Goal: Use online tool/utility: Utilize a website feature to perform a specific function

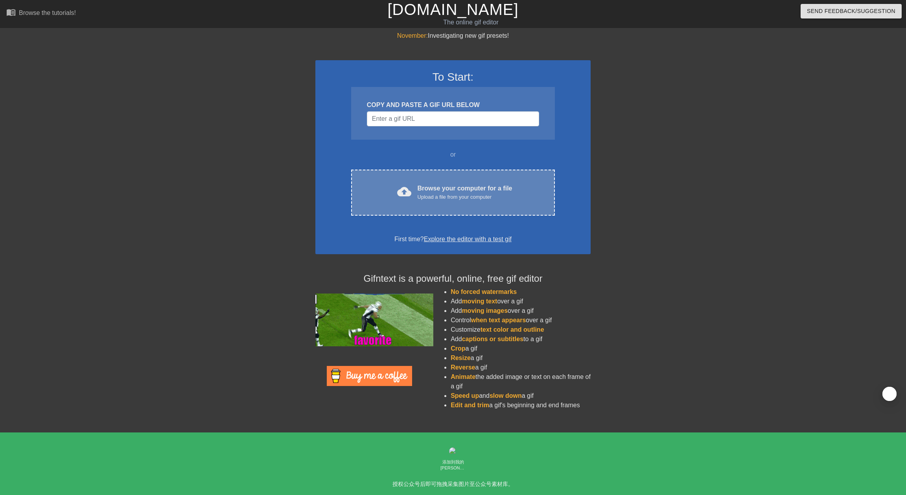
click at [444, 200] on div "Upload a file from your computer" at bounding box center [464, 197] width 95 height 8
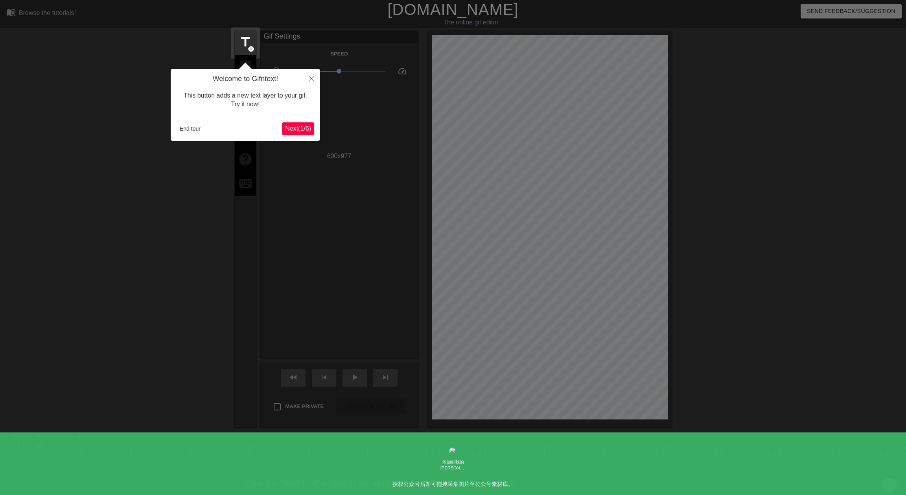
scroll to position [16, 0]
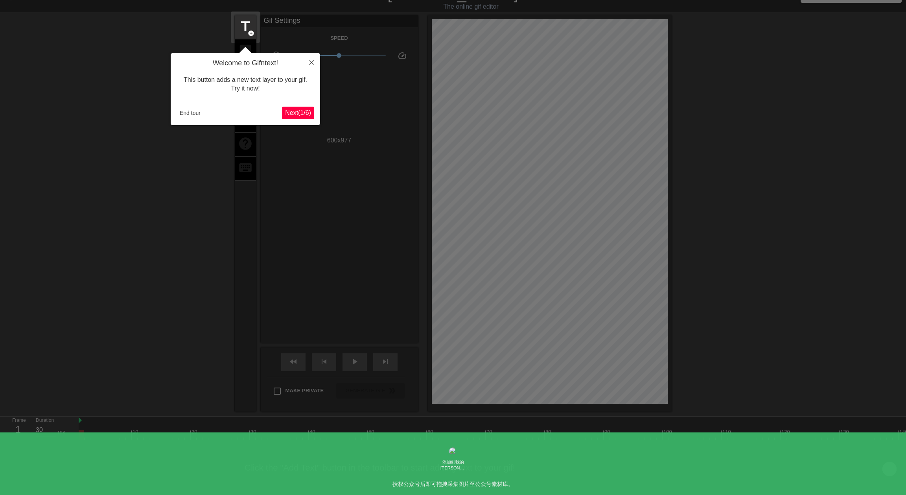
click at [291, 110] on span "Next ( 1 / 6 )" at bounding box center [298, 112] width 26 height 7
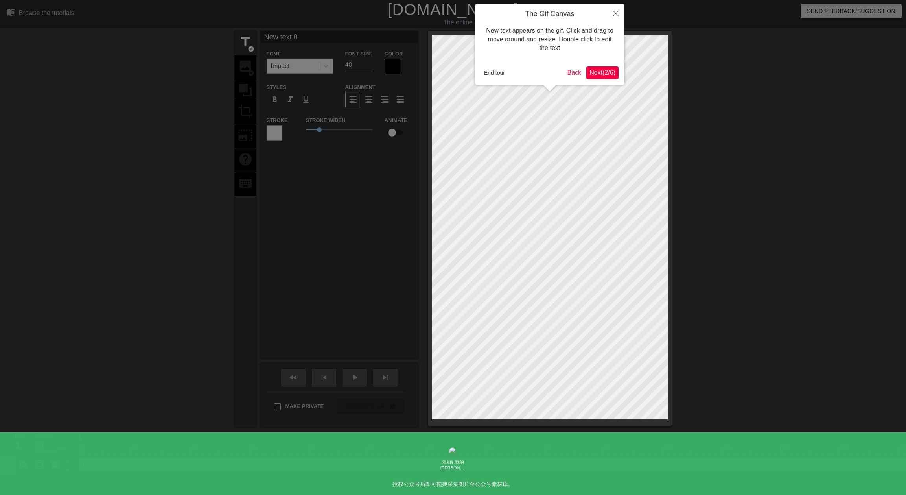
scroll to position [0, 0]
click at [600, 74] on span "Next ( 2 / 6 )" at bounding box center [602, 72] width 26 height 7
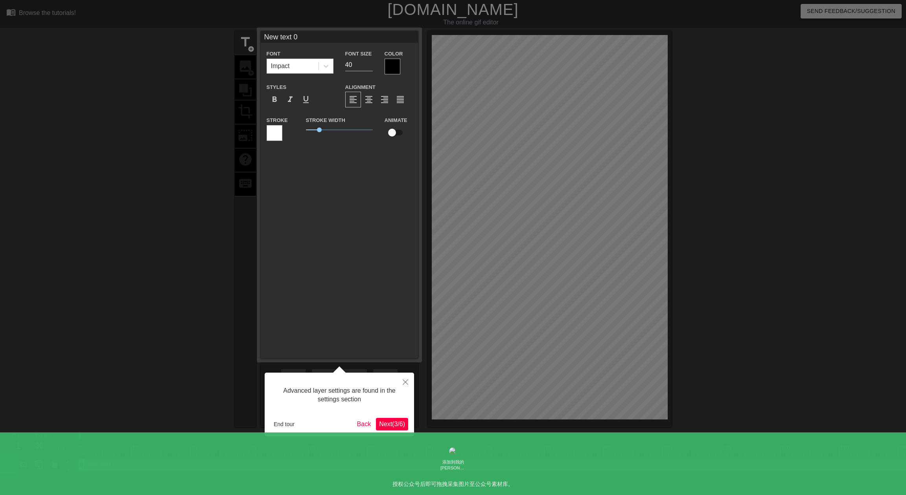
click at [390, 423] on span "Next ( 3 / 6 )" at bounding box center [392, 423] width 26 height 7
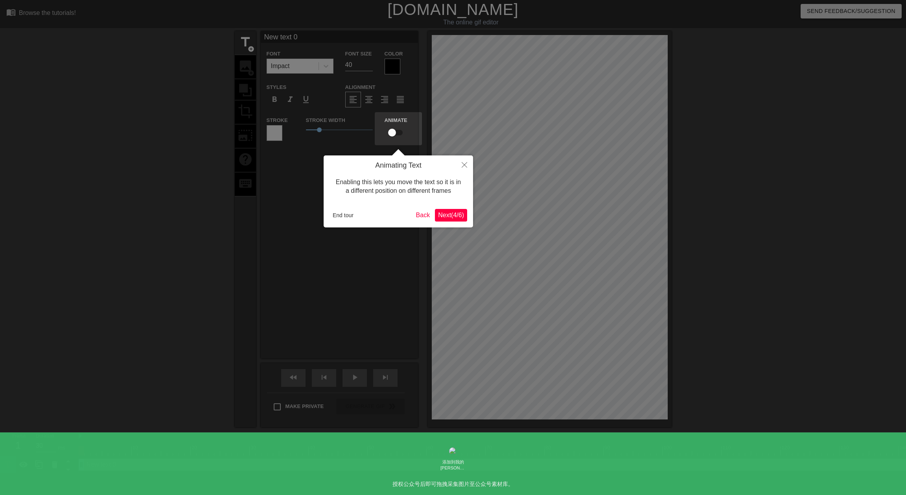
click at [449, 215] on span "Next ( 4 / 6 )" at bounding box center [451, 214] width 26 height 7
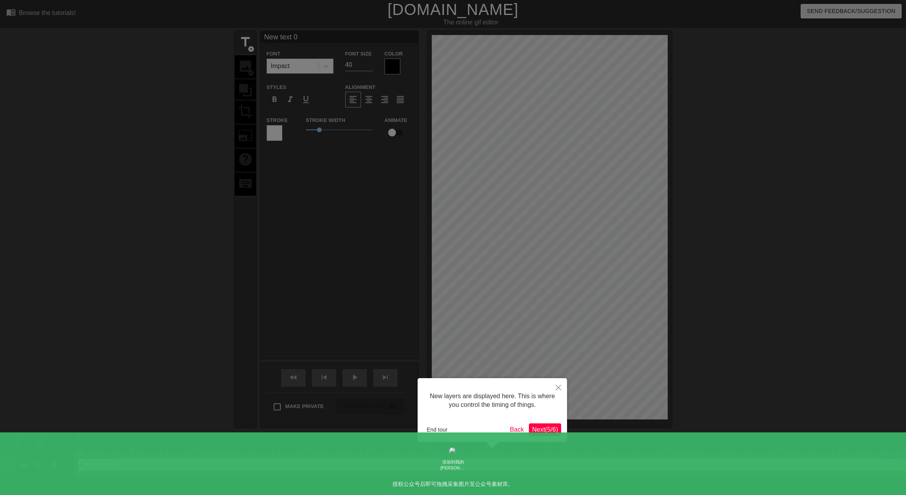
click at [542, 429] on span "Next ( 5 / 6 )" at bounding box center [545, 429] width 26 height 7
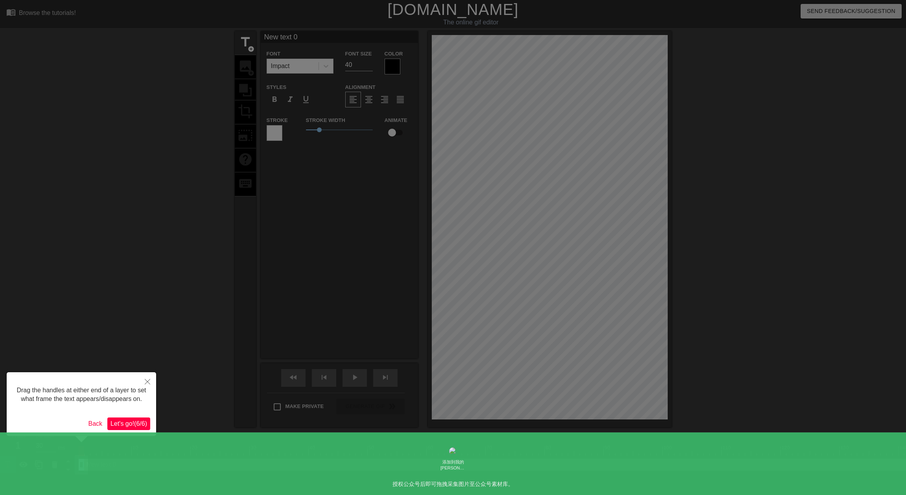
click at [125, 427] on span "Let's go! ( 6 / 6 )" at bounding box center [128, 423] width 37 height 7
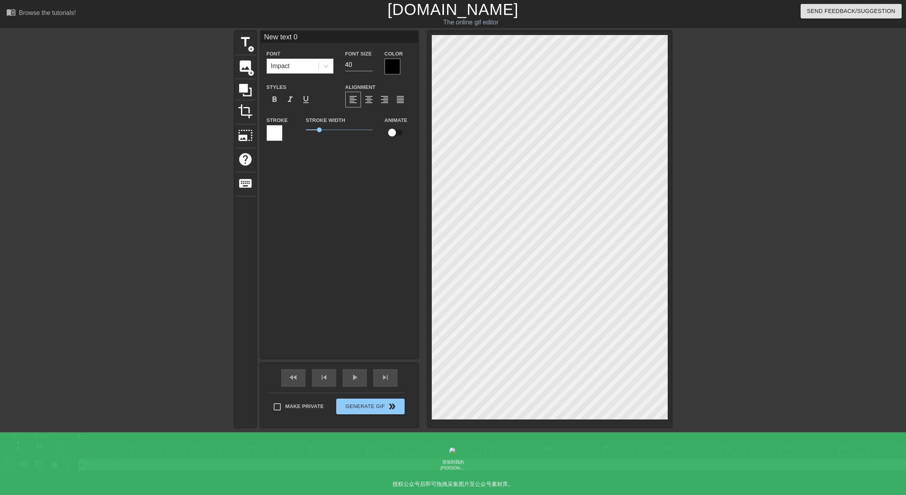
click at [393, 65] on div at bounding box center [392, 67] width 16 height 16
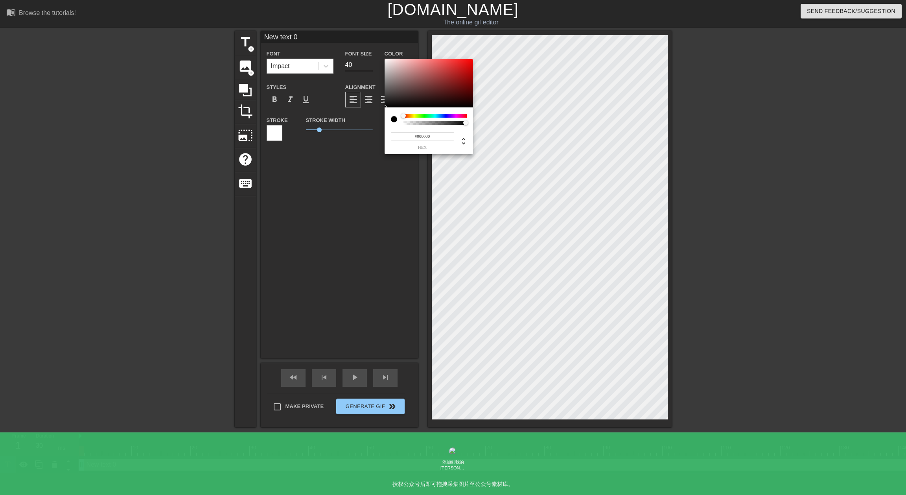
click at [432, 137] on input "#000000" at bounding box center [422, 136] width 63 height 8
click at [426, 147] on span "hex" at bounding box center [422, 147] width 63 height 4
click at [395, 120] on div at bounding box center [394, 119] width 6 height 6
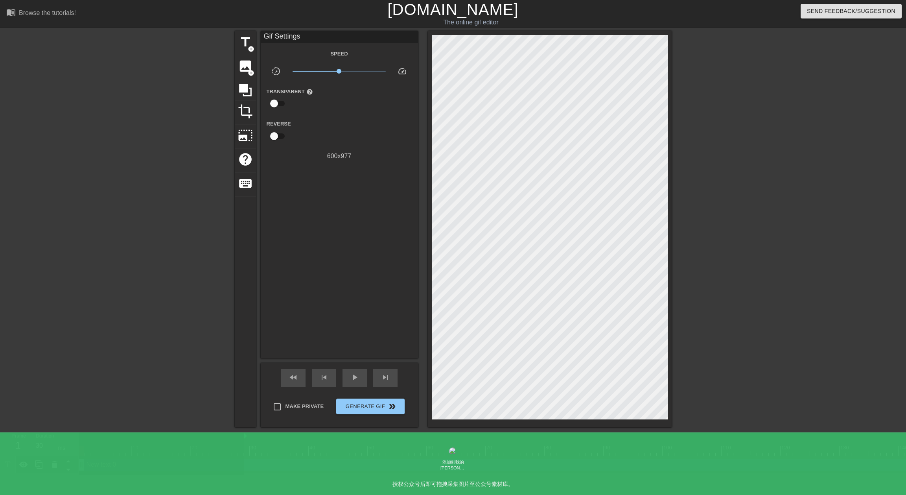
drag, startPoint x: 80, startPoint y: 436, endPoint x: 243, endPoint y: 441, distance: 162.8
drag, startPoint x: 244, startPoint y: 436, endPoint x: 70, endPoint y: 432, distance: 173.8
click at [70, 432] on div "Frame 1 Duration 30 ms 10 20 30 40 50 60 70 80 90 100 110 120 130 140 150" at bounding box center [453, 452] width 906 height 41
type input "30"
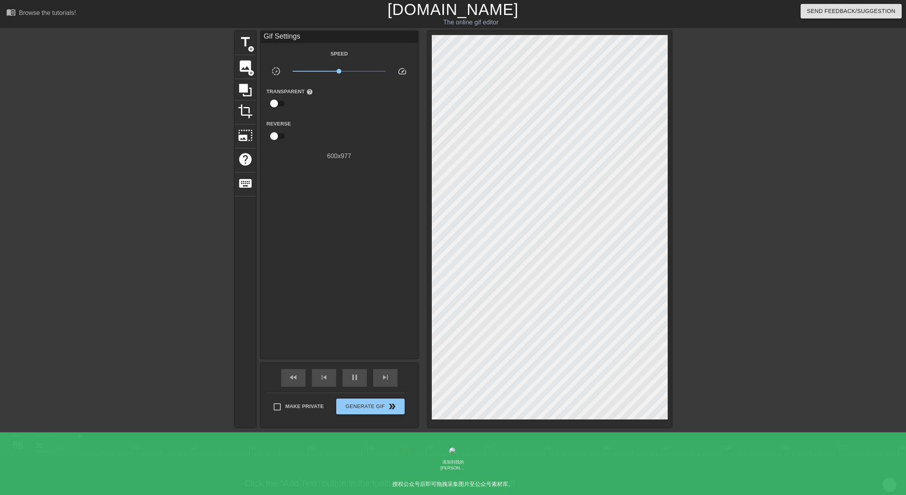
click at [278, 102] on input "checkbox" at bounding box center [274, 103] width 45 height 15
checkbox input "true"
click at [349, 102] on div "Transparent Color help" at bounding box center [365, 99] width 67 height 26
click at [342, 105] on div at bounding box center [340, 104] width 16 height 16
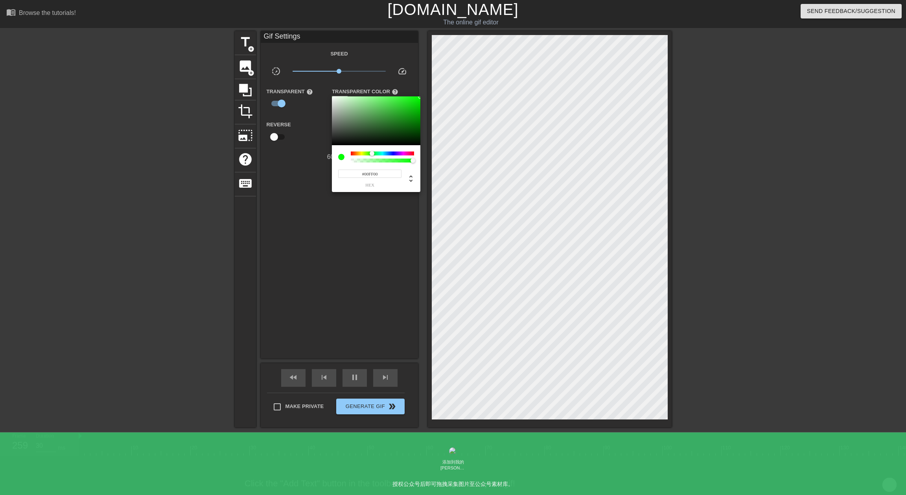
click at [281, 105] on div at bounding box center [453, 247] width 906 height 495
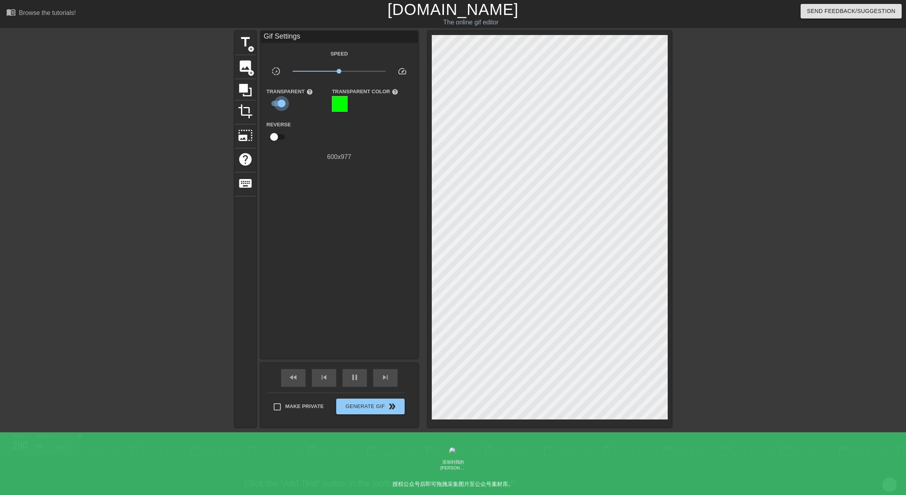
type input "30"
click at [278, 105] on input "checkbox" at bounding box center [281, 103] width 45 height 15
checkbox input "false"
click at [249, 67] on span "image" at bounding box center [245, 66] width 15 height 15
click at [247, 89] on icon at bounding box center [245, 90] width 13 height 13
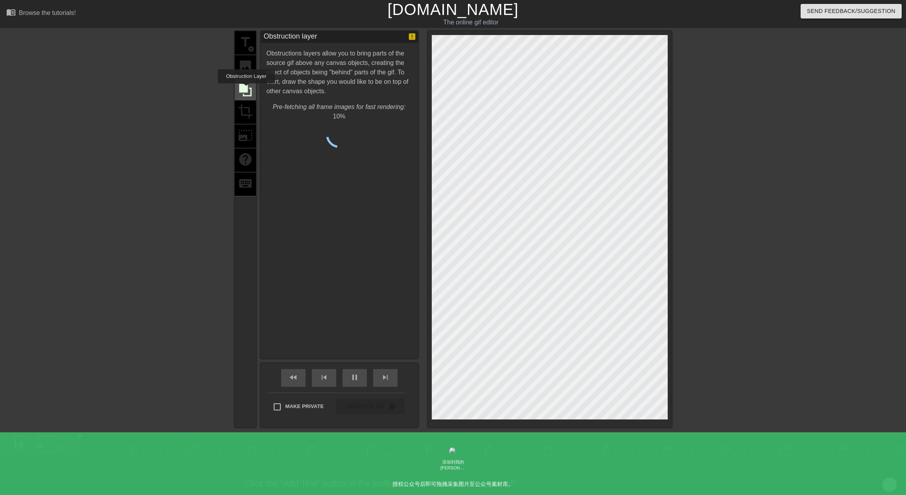
type input "40"
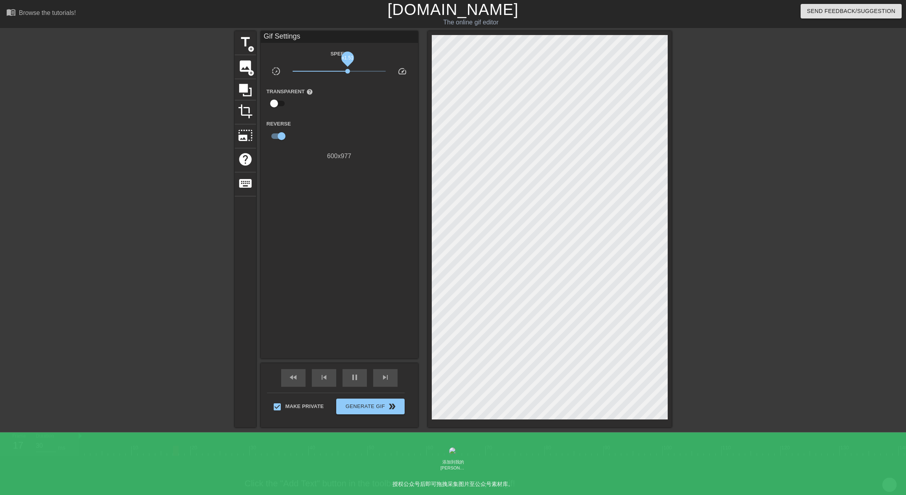
drag, startPoint x: 340, startPoint y: 72, endPoint x: 348, endPoint y: 72, distance: 7.5
click at [348, 72] on span "x1.51" at bounding box center [347, 71] width 5 height 5
click at [246, 85] on icon at bounding box center [245, 90] width 13 height 13
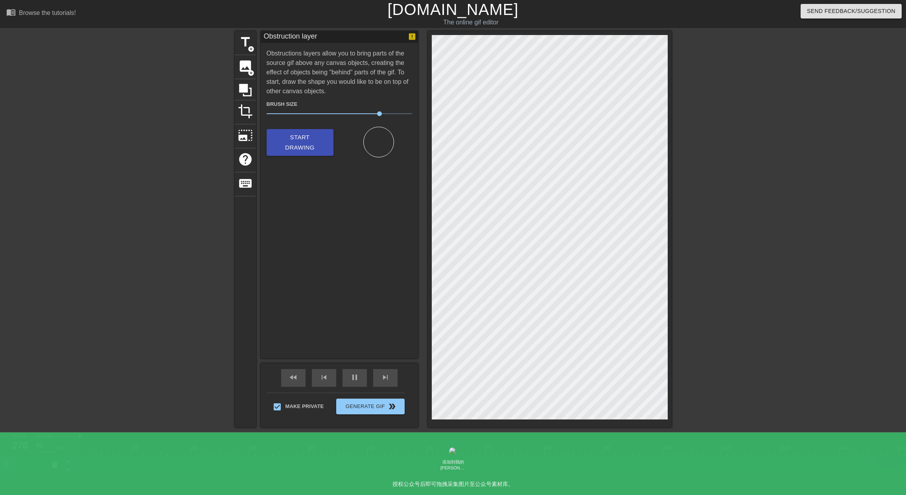
click at [382, 218] on div "title add_circle image add_circle crop photo_size_select_large help keyboard Ob…" at bounding box center [453, 229] width 437 height 396
click at [300, 146] on span "Start Drawing" at bounding box center [300, 142] width 48 height 21
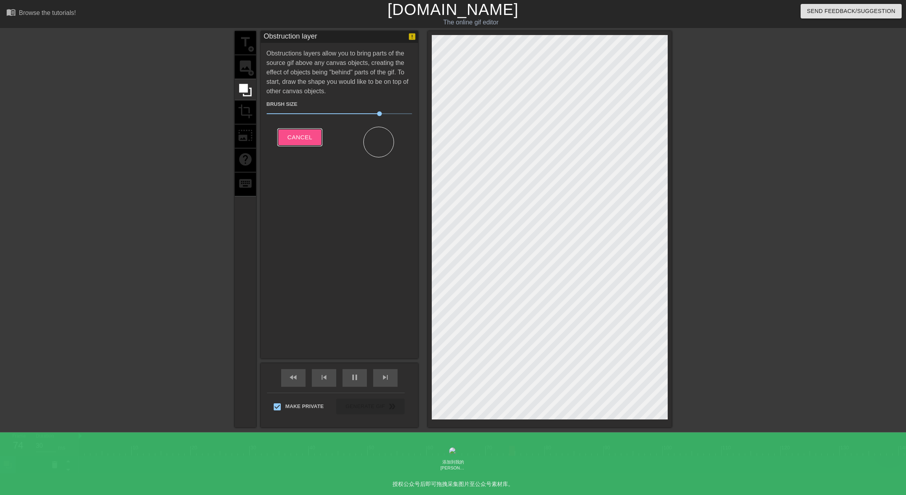
click at [301, 139] on span "Cancel" at bounding box center [299, 137] width 25 height 10
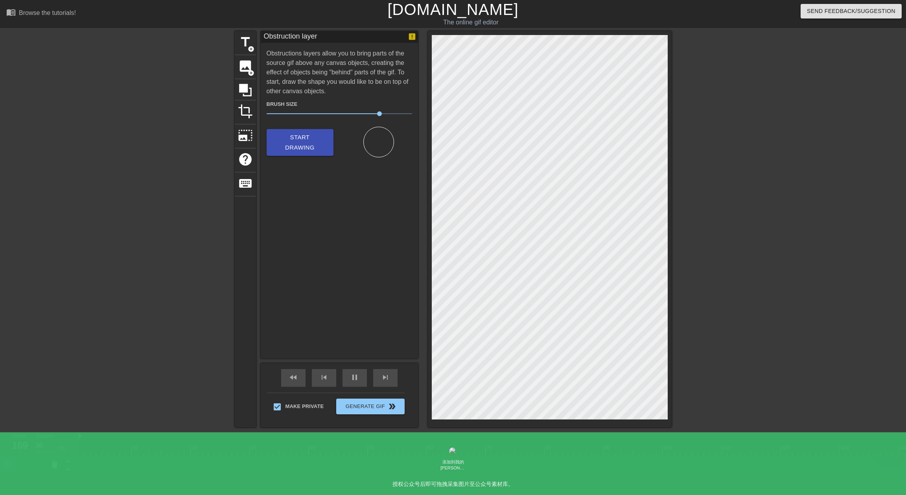
click at [381, 131] on div at bounding box center [378, 142] width 31 height 31
drag, startPoint x: 381, startPoint y: 131, endPoint x: 258, endPoint y: 116, distance: 123.5
click at [258, 116] on div "title add_circle image add_circle crop photo_size_select_large help keyboard Ob…" at bounding box center [453, 229] width 437 height 396
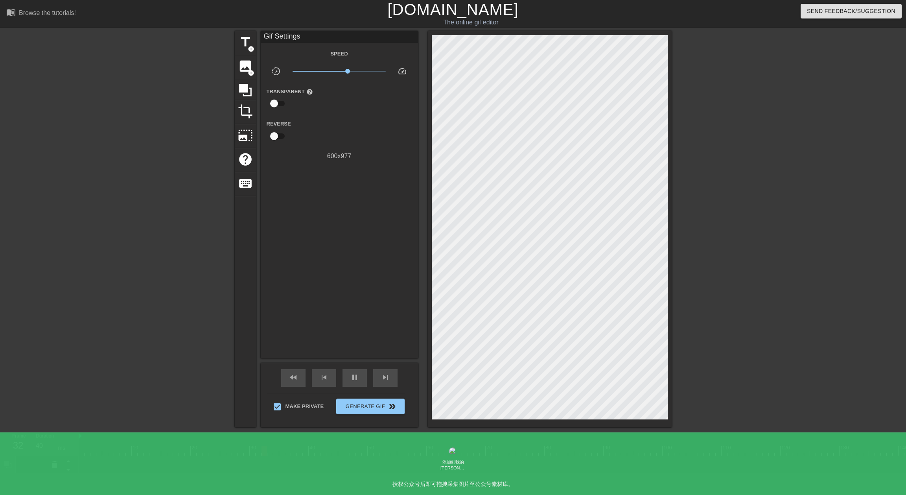
click at [361, 195] on div "title add_circle image add_circle crop photo_size_select_large help keyboard Gi…" at bounding box center [453, 229] width 437 height 396
drag, startPoint x: 361, startPoint y: 195, endPoint x: 320, endPoint y: 379, distance: 188.6
click at [320, 379] on span "skip_previous" at bounding box center [323, 376] width 9 height 9
click at [326, 378] on span "skip_previous" at bounding box center [323, 376] width 9 height 9
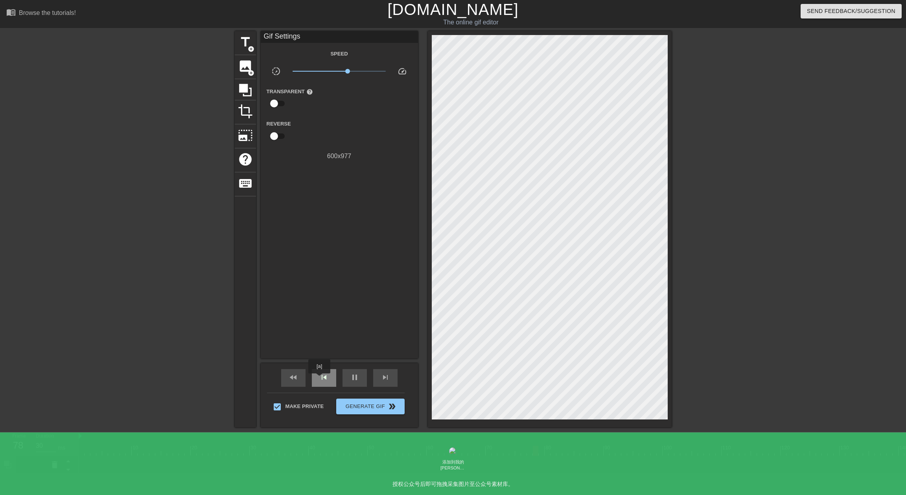
click at [326, 378] on span "skip_previous" at bounding box center [323, 376] width 9 height 9
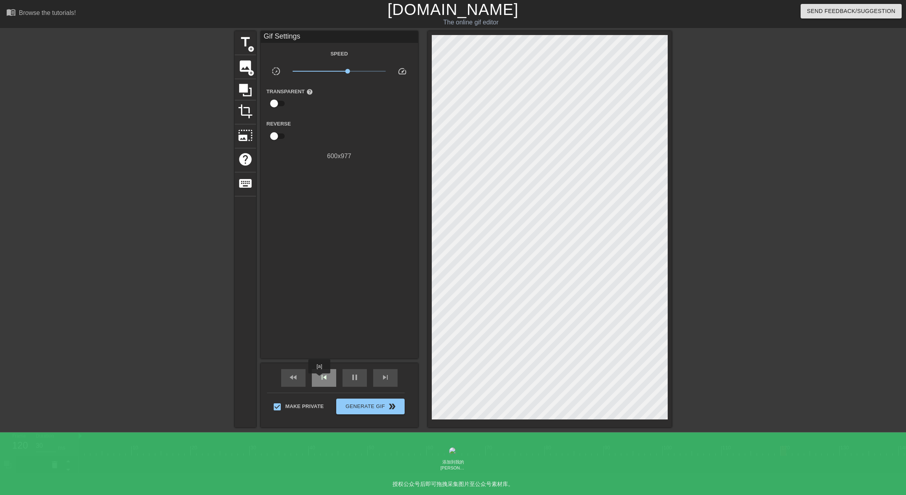
click at [326, 378] on span "skip_previous" at bounding box center [323, 376] width 9 height 9
click at [334, 377] on div "skip_previous" at bounding box center [324, 378] width 24 height 18
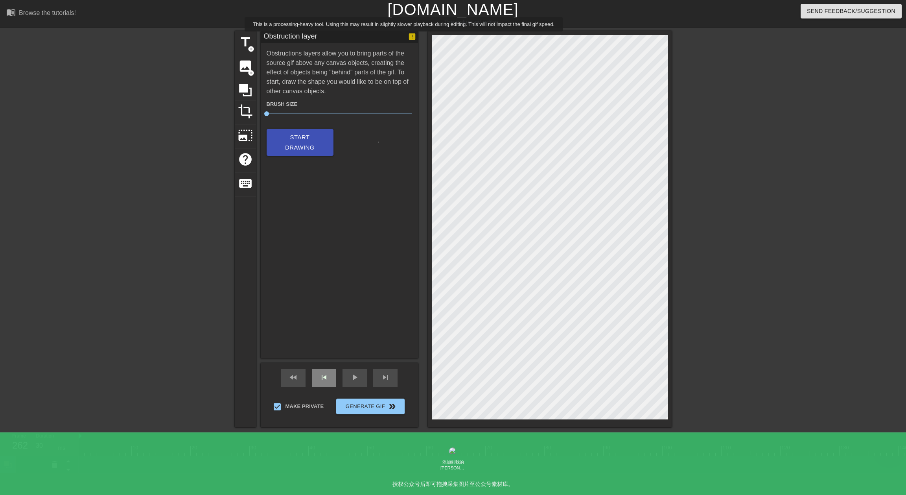
click at [412, 37] on icon at bounding box center [411, 36] width 7 height 7
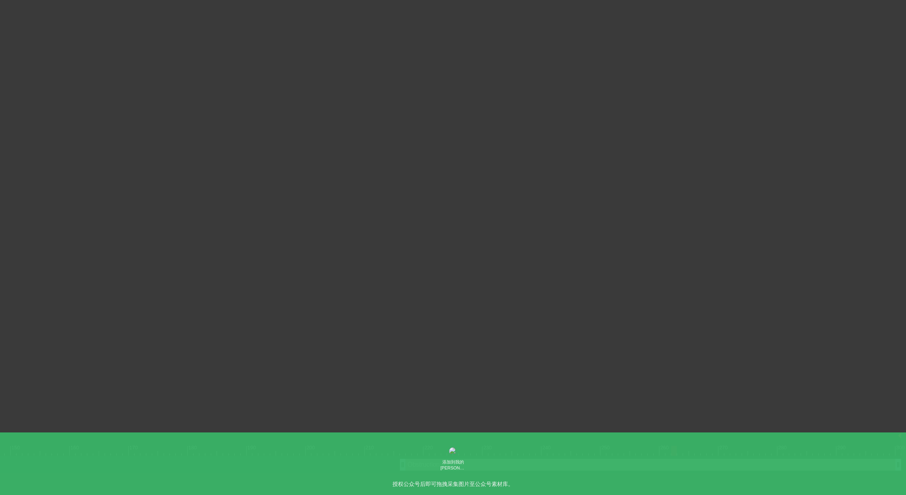
scroll to position [0, 947]
click at [476, 468] on div "Obstruction layer drag_handle drag_handle" at bounding box center [650, 464] width 501 height 12
drag, startPoint x: 476, startPoint y: 465, endPoint x: 551, endPoint y: 471, distance: 74.9
click at [551, 471] on div "Obstruction layer drag_handle drag_handle" at bounding box center [16, 465] width 1769 height 18
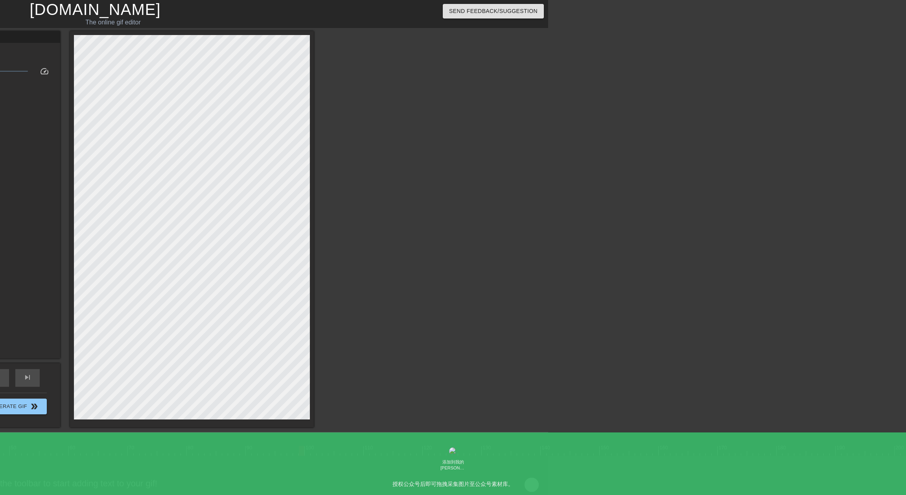
scroll to position [0, 0]
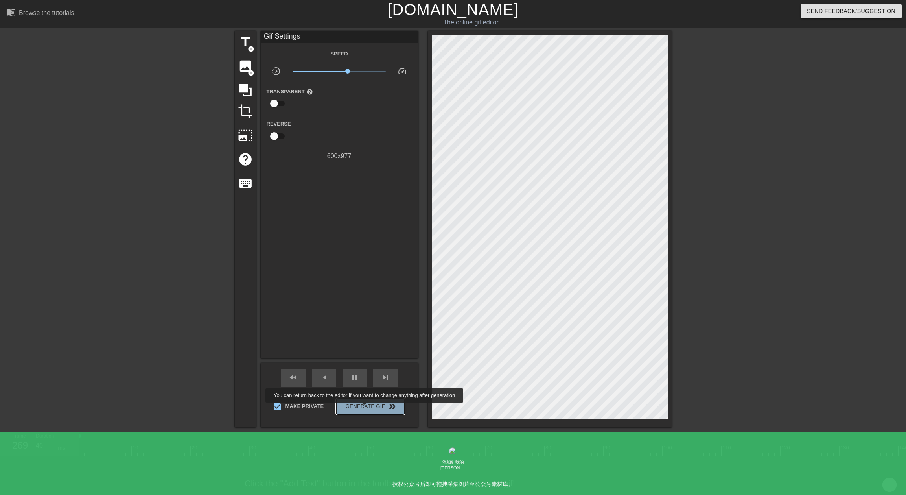
type input "30"
click at [370, 408] on span "Generate Gif double_arrow" at bounding box center [370, 405] width 62 height 9
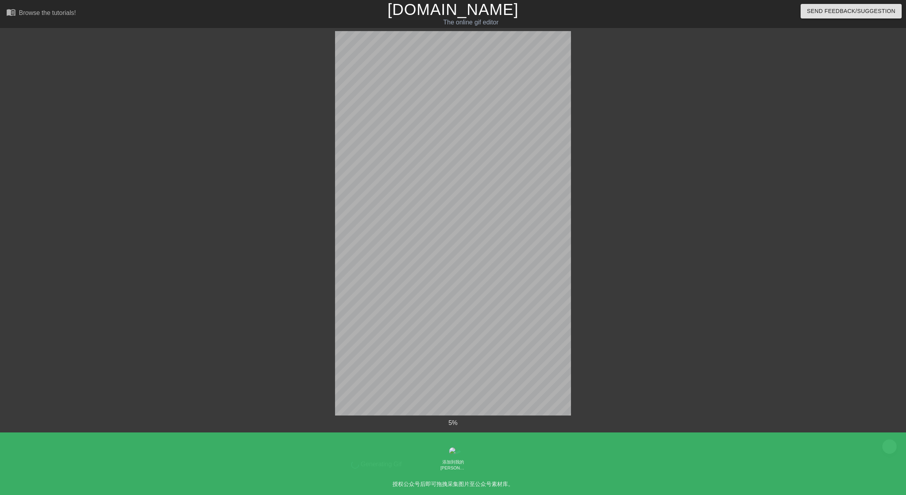
click at [604, 320] on div "5 % done Generating Gif title add_circle image add_circle crop photo_size_selec…" at bounding box center [453, 250] width 906 height 438
click at [449, 431] on icon at bounding box center [452, 440] width 37 height 37
click at [374, 462] on span "Generating Gif" at bounding box center [380, 463] width 43 height 7
drag, startPoint x: 358, startPoint y: 463, endPoint x: 441, endPoint y: 464, distance: 82.9
click at [439, 464] on div "done Generating Gif" at bounding box center [453, 461] width 248 height 15
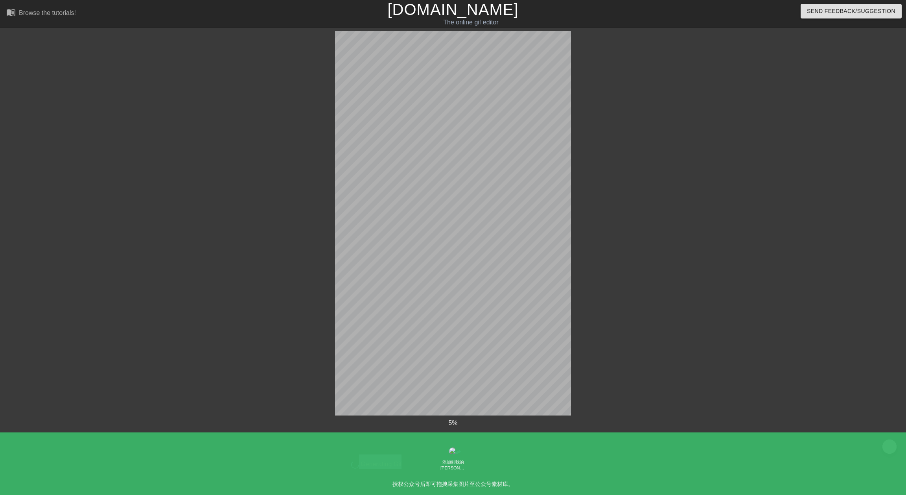
click at [441, 464] on div "done Generating Gif" at bounding box center [453, 461] width 248 height 15
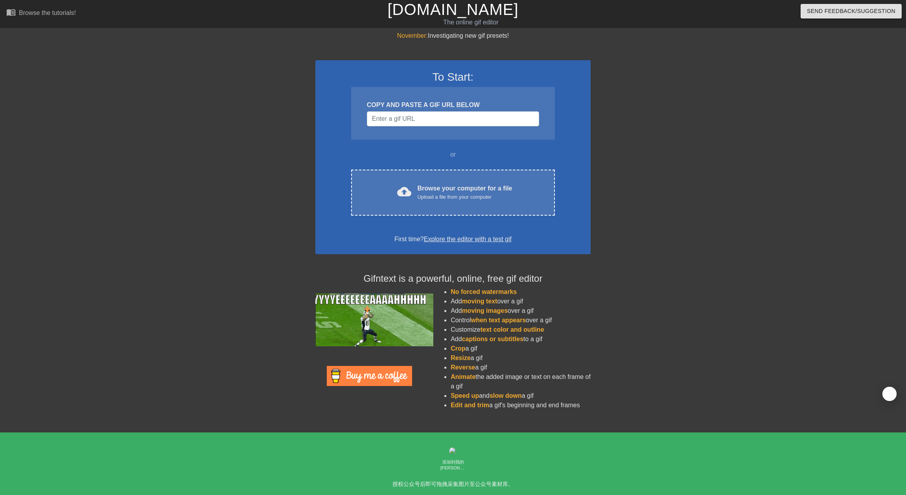
click at [437, 239] on link "Explore the editor with a test gif" at bounding box center [468, 238] width 88 height 7
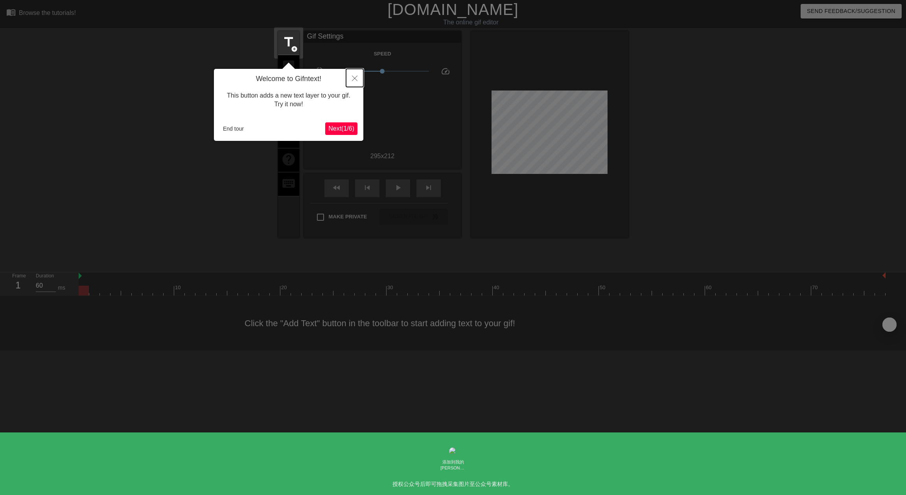
click at [355, 81] on icon "Close" at bounding box center [355, 78] width 6 height 6
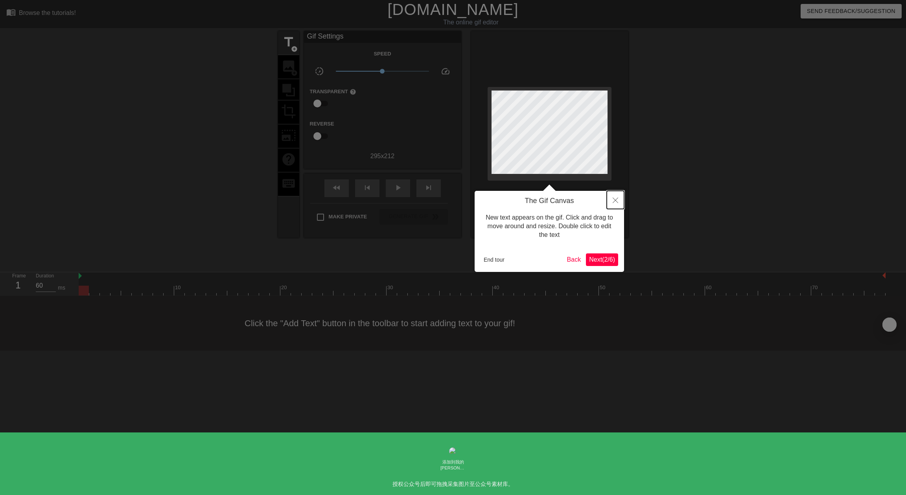
click at [617, 199] on icon "Close" at bounding box center [615, 200] width 6 height 6
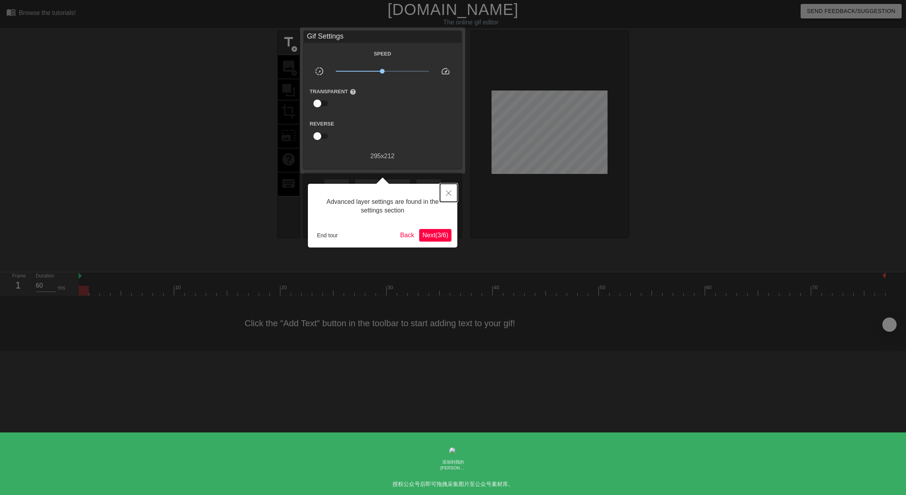
click at [453, 191] on button "Close" at bounding box center [448, 193] width 17 height 18
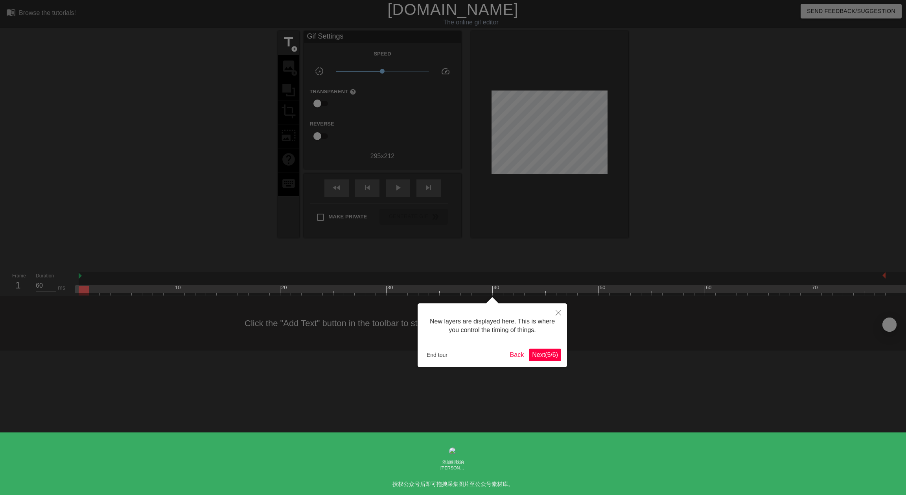
scroll to position [7, 0]
click at [561, 313] on button "Close" at bounding box center [558, 312] width 17 height 18
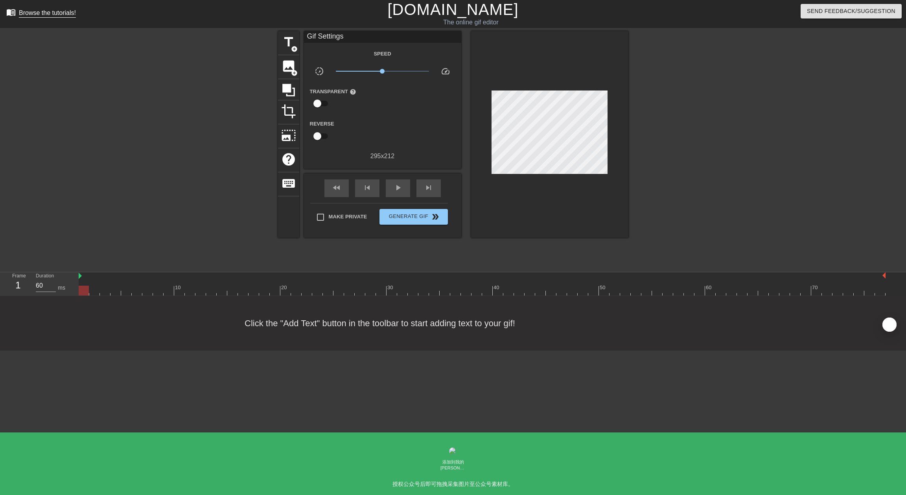
click at [26, 18] on link "menu_book Browse the tutorials!" at bounding box center [41, 13] width 70 height 12
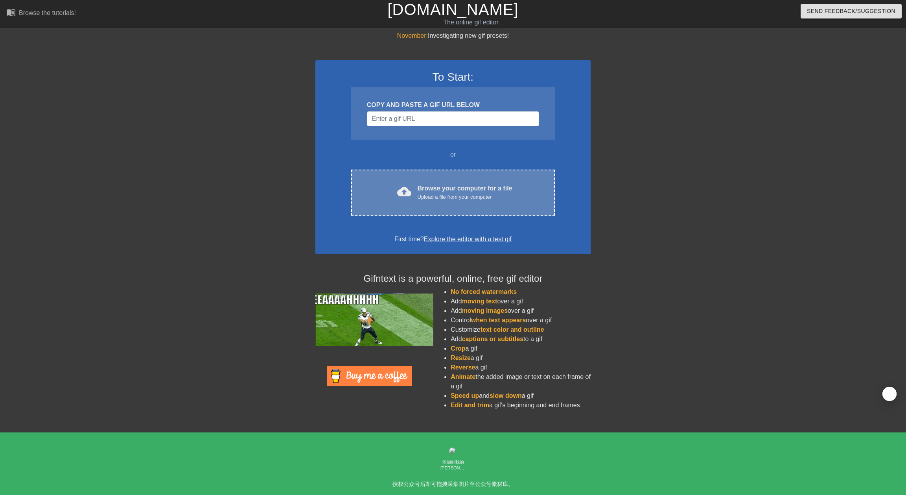
click at [419, 193] on div "Upload a file from your computer" at bounding box center [464, 197] width 95 height 8
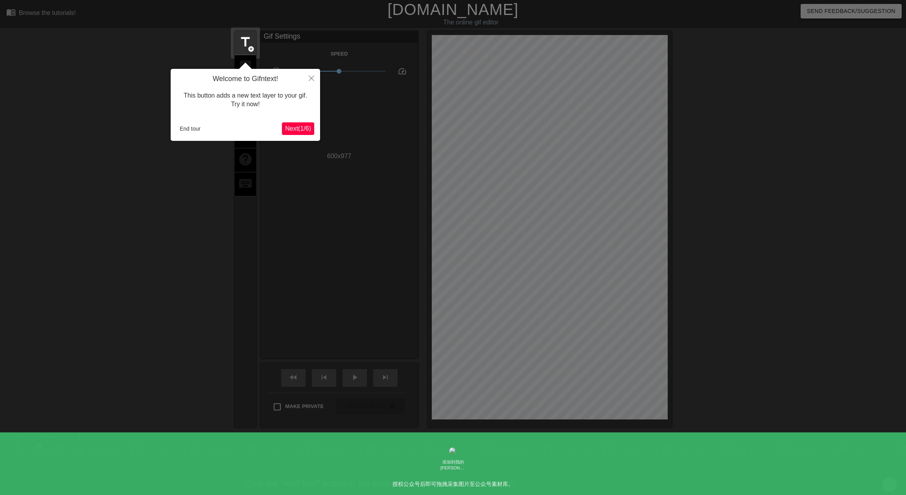
scroll to position [16, 0]
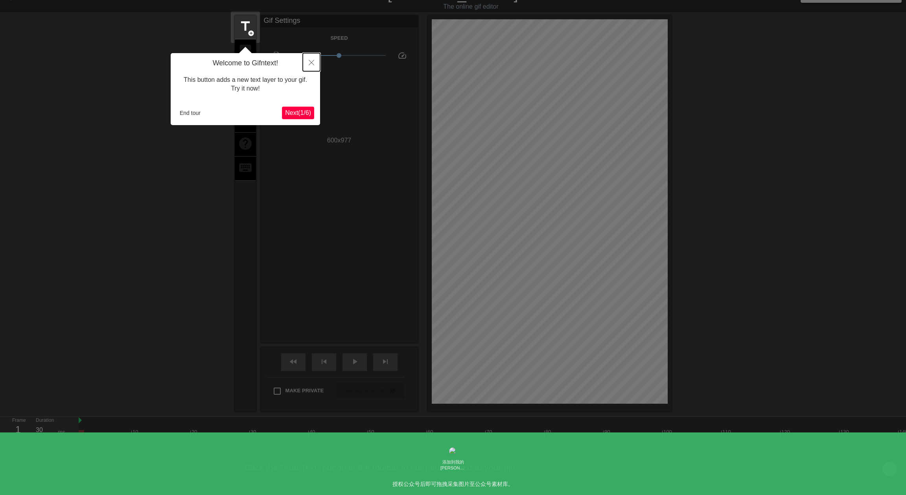
click at [313, 62] on icon "Close" at bounding box center [312, 63] width 6 height 6
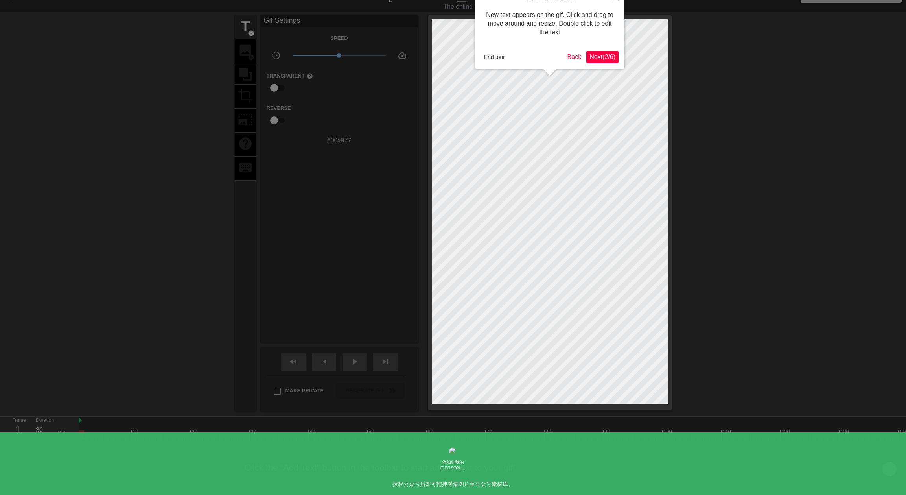
scroll to position [0, 0]
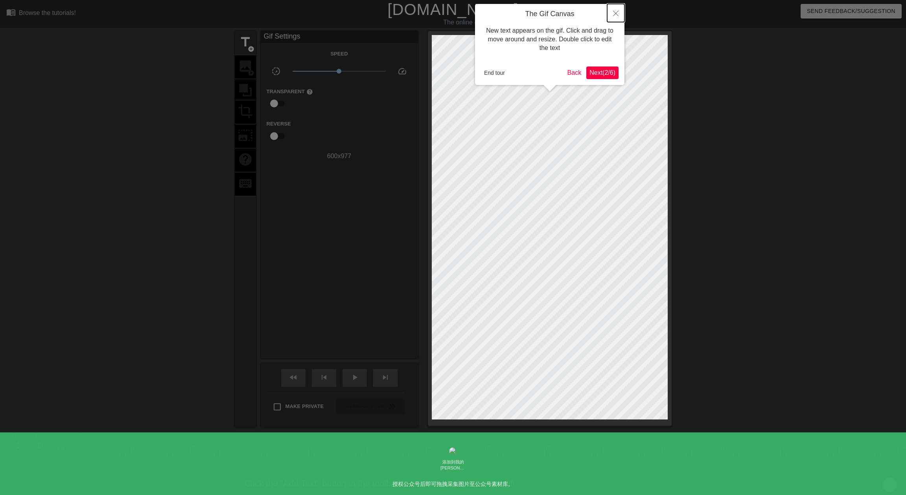
click at [617, 12] on icon "Close" at bounding box center [616, 14] width 6 height 6
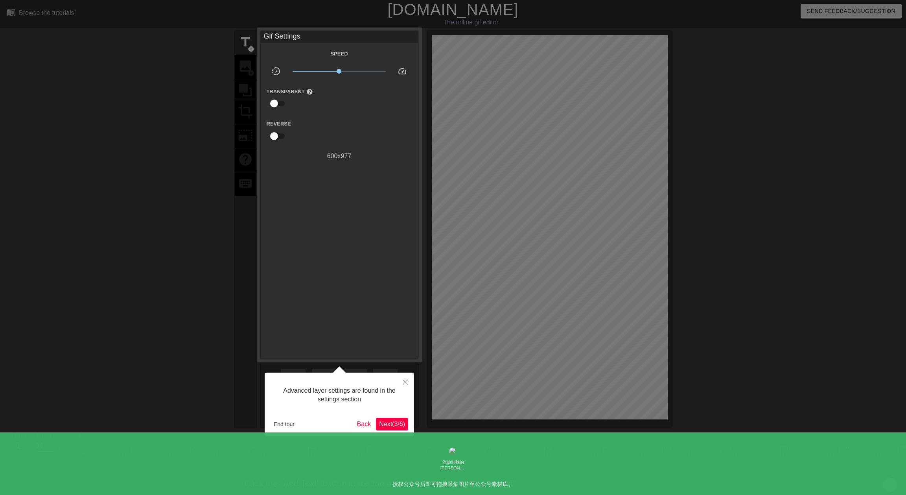
scroll to position [16, 0]
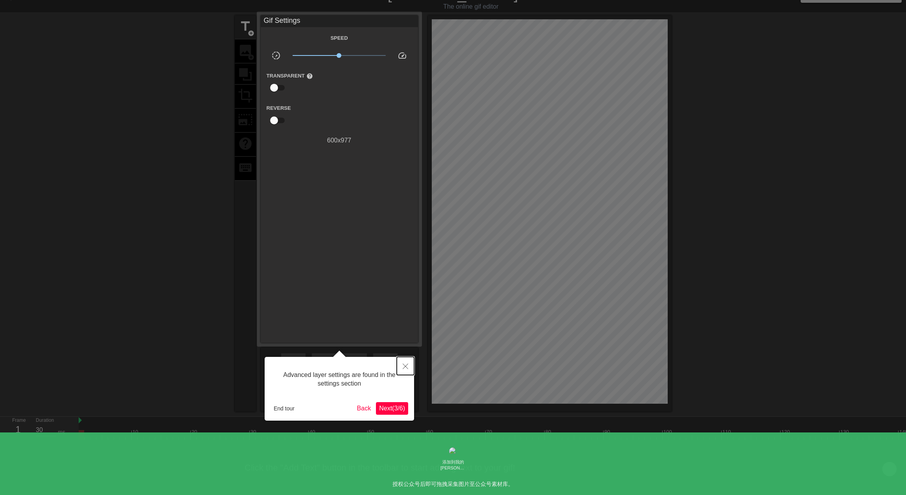
click at [405, 365] on icon "Close" at bounding box center [406, 366] width 6 height 6
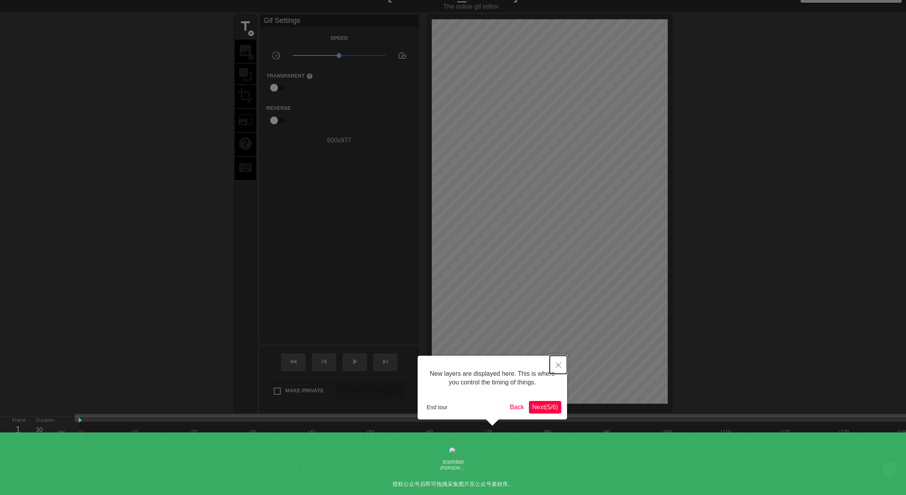
click at [560, 366] on icon "Close" at bounding box center [558, 365] width 6 height 6
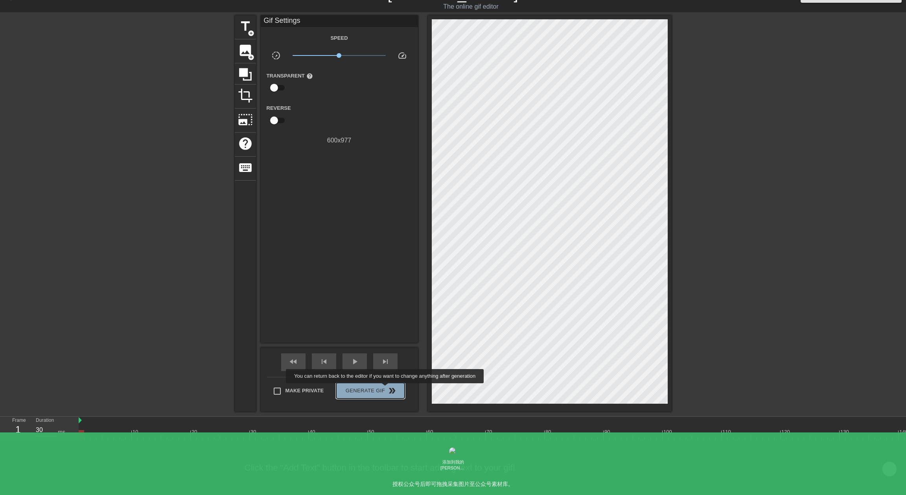
click at [390, 388] on span "double_arrow" at bounding box center [391, 390] width 9 height 9
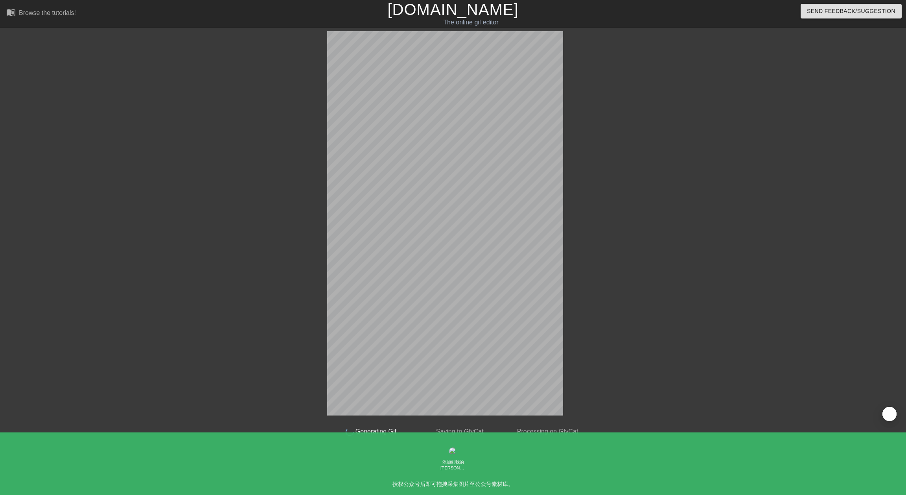
scroll to position [0, 0]
